Goal: Information Seeking & Learning: Check status

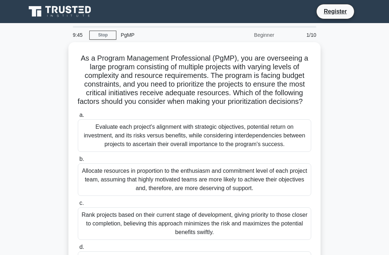
click at [111, 152] on div "Evaluate each project's alignment with strategic objectives, potential return o…" at bounding box center [194, 135] width 233 height 32
click at [78, 117] on input "a. Evaluate each project's alignment with strategic objectives, potential retur…" at bounding box center [78, 115] width 0 height 5
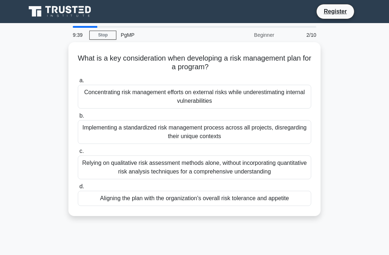
click at [122, 111] on label "b. Implementing a standardized risk management process across all projects, dis…" at bounding box center [194, 127] width 233 height 32
click at [78, 113] on input "b. Implementing a standardized risk management process across all projects, dis…" at bounding box center [78, 115] width 0 height 5
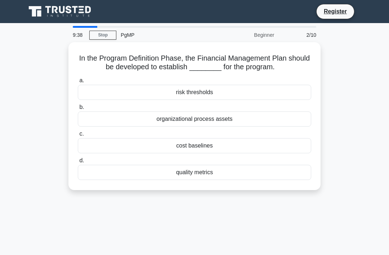
click at [101, 93] on div "risk thresholds" at bounding box center [194, 92] width 233 height 15
click at [78, 83] on input "a. risk thresholds" at bounding box center [78, 80] width 0 height 5
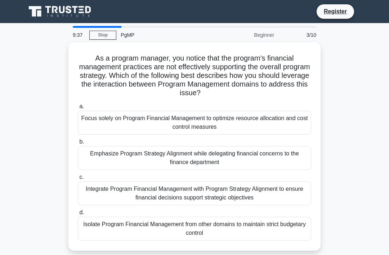
click at [94, 127] on div "Focus solely on Program Financial Management to optimize resource allocation an…" at bounding box center [194, 123] width 233 height 24
click at [78, 109] on input "a. Focus solely on Program Financial Management to optimize resource allocation…" at bounding box center [78, 106] width 0 height 5
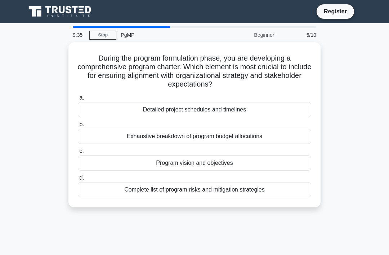
click at [99, 133] on div "Exhaustive breakdown of program budget allocations" at bounding box center [194, 136] width 233 height 15
click at [78, 127] on input "b. Exhaustive breakdown of program budget allocations" at bounding box center [78, 124] width 0 height 5
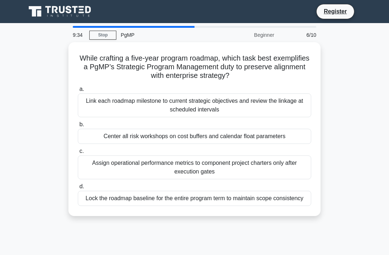
click at [94, 100] on div "Link each roadmap milestone to current strategic objectives and review the link…" at bounding box center [194, 105] width 233 height 24
click at [78, 91] on input "a. Link each roadmap milestone to current strategic objectives and review the l…" at bounding box center [78, 89] width 0 height 5
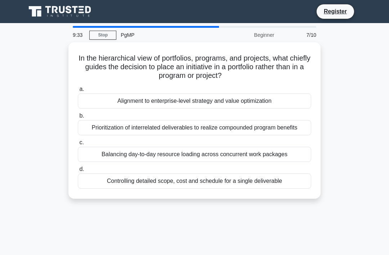
click at [111, 130] on div "Prioritization of interrelated deliverables to realize compounded program benef…" at bounding box center [194, 127] width 233 height 15
click at [78, 118] on input "b. Prioritization of interrelated deliverables to realize compounded program be…" at bounding box center [78, 115] width 0 height 5
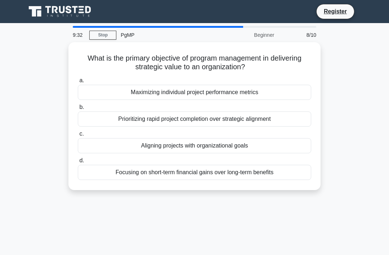
click at [113, 143] on div "Aligning projects with organizational goals" at bounding box center [194, 145] width 233 height 15
click at [78, 136] on input "c. Aligning projects with organizational goals" at bounding box center [78, 133] width 0 height 5
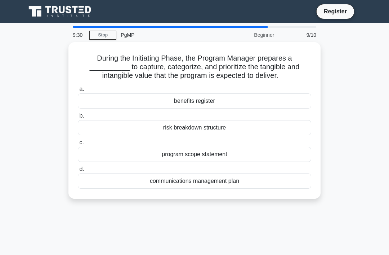
click at [107, 97] on div "benefits register" at bounding box center [194, 100] width 233 height 15
click at [78, 91] on input "a. benefits register" at bounding box center [78, 89] width 0 height 5
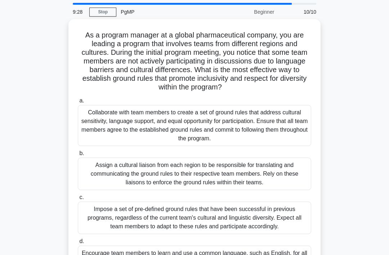
scroll to position [27, 0]
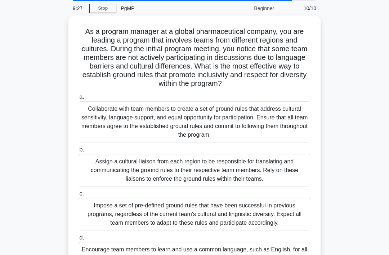
click at [91, 128] on div "Collaborate with team members to create a set of ground rules that address cult…" at bounding box center [194, 121] width 233 height 41
click at [78, 99] on input "a. Collaborate with team members to create a set of ground rules that address c…" at bounding box center [78, 97] width 0 height 5
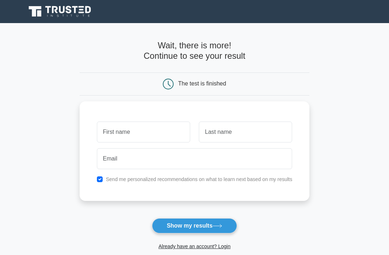
click at [97, 130] on input "text" at bounding box center [143, 131] width 93 height 21
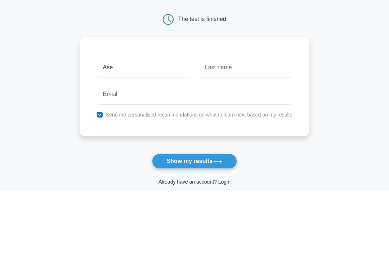
type input "Ase"
click at [216, 121] on input "text" at bounding box center [245, 131] width 93 height 21
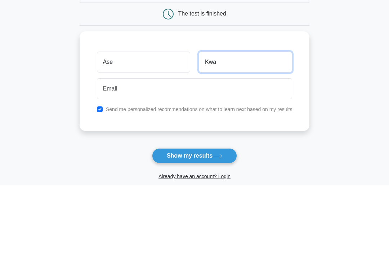
type input "Kwa"
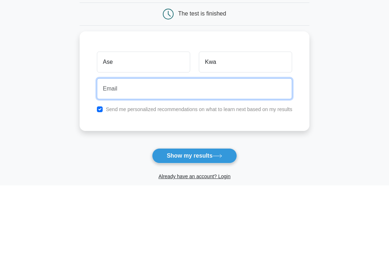
click at [97, 148] on input "email" at bounding box center [194, 158] width 195 height 21
type input "a"
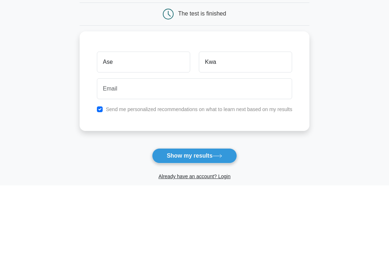
click at [46, 91] on main "Wait, there is more! Continue to see your result The test is finished Ase Kwa" at bounding box center [194, 152] width 389 height 259
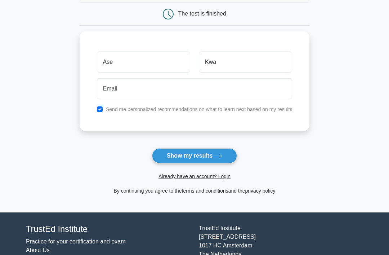
click at [172, 153] on button "Show my results" at bounding box center [194, 155] width 85 height 15
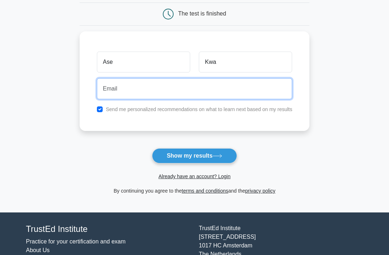
scroll to position [69, 0]
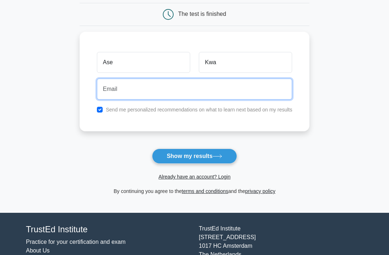
paste input "a"
type input "[EMAIL_ADDRESS]"
click at [194, 155] on button "Show my results" at bounding box center [194, 155] width 85 height 15
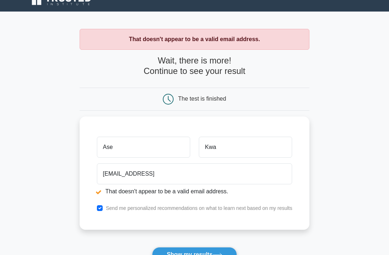
scroll to position [13, 0]
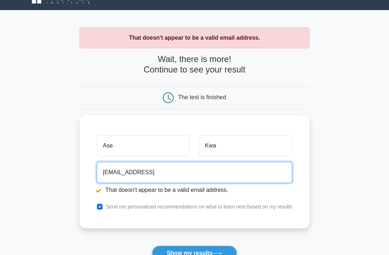
click at [162, 173] on input "[EMAIL_ADDRESS]" at bounding box center [194, 172] width 195 height 21
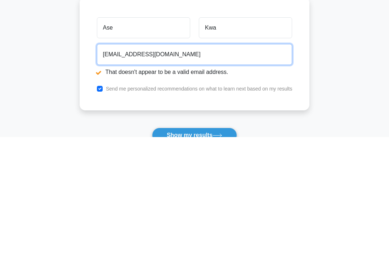
type input "asedakwateng7@gmail.com"
click at [194, 246] on button "Show my results" at bounding box center [194, 253] width 85 height 15
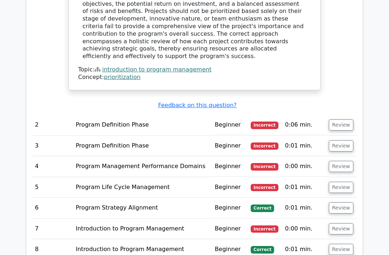
scroll to position [892, 0]
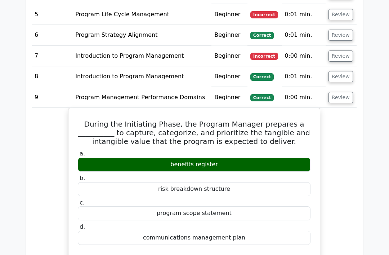
scroll to position [978, 0]
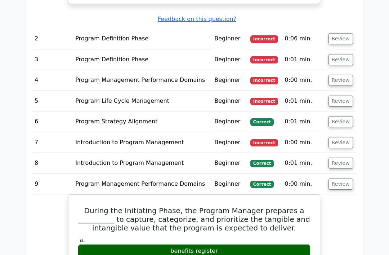
click at [364, 30] on div "Question Analysis Question # Topic Difficulty Result Time Spent Action 1 Introd…" at bounding box center [195, 70] width 346 height 1009
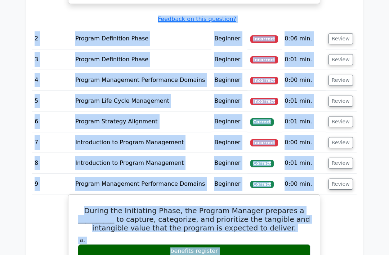
click at [341, 95] on button "Review" at bounding box center [340, 100] width 24 height 11
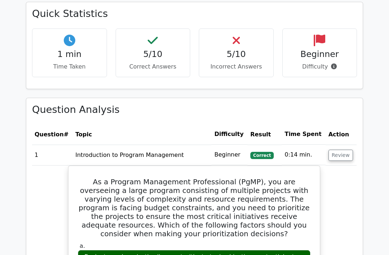
scroll to position [446, 0]
